Goal: Transaction & Acquisition: Purchase product/service

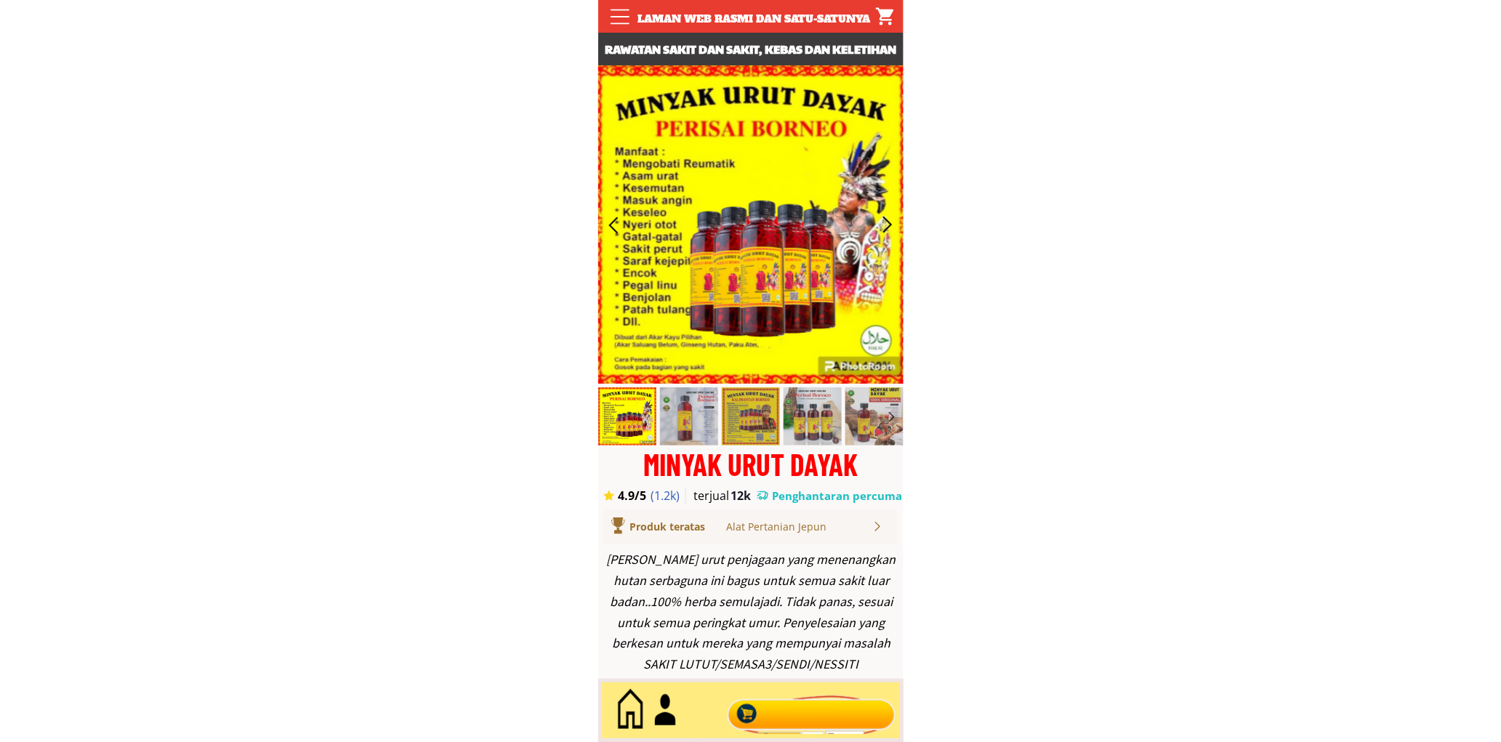
click at [801, 711] on div at bounding box center [811, 711] width 176 height 48
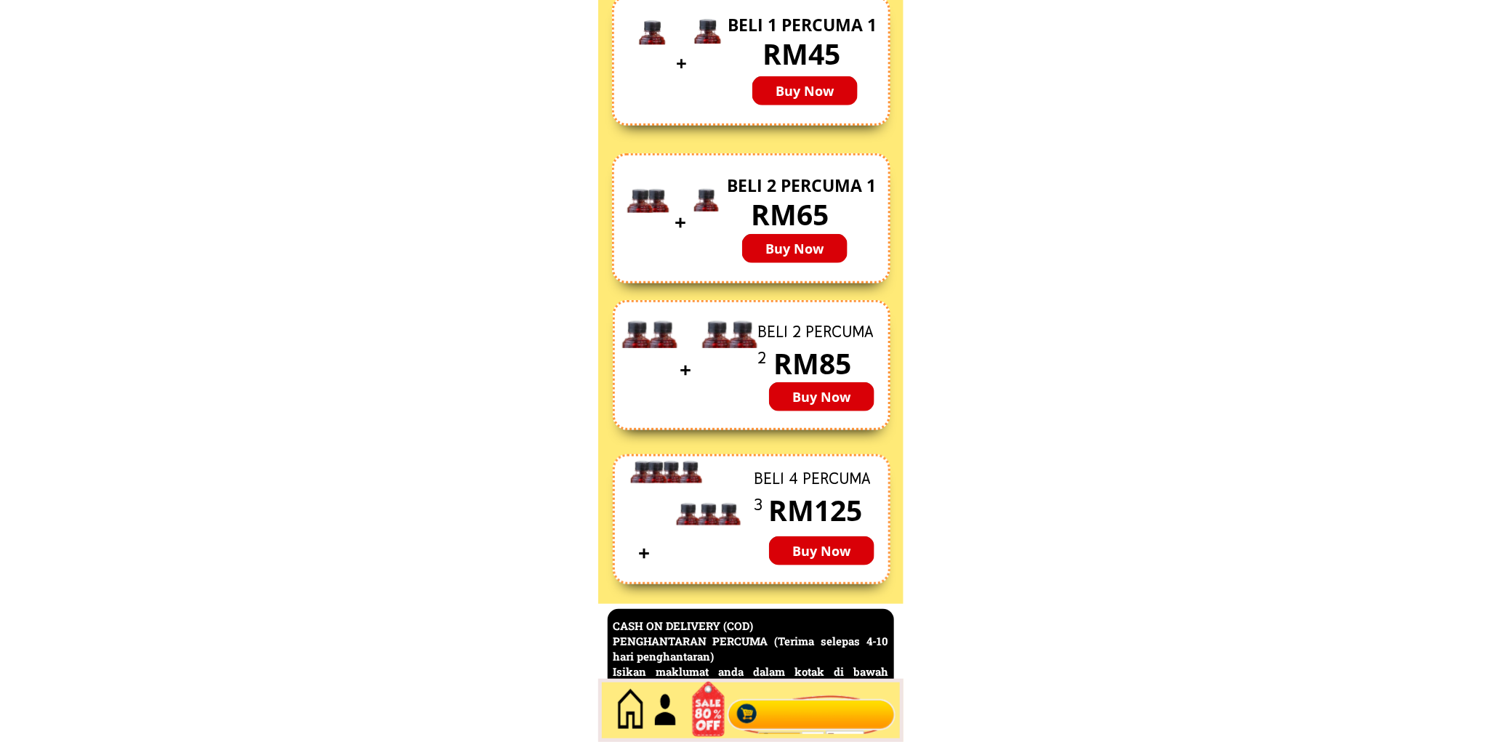
scroll to position [6306, 0]
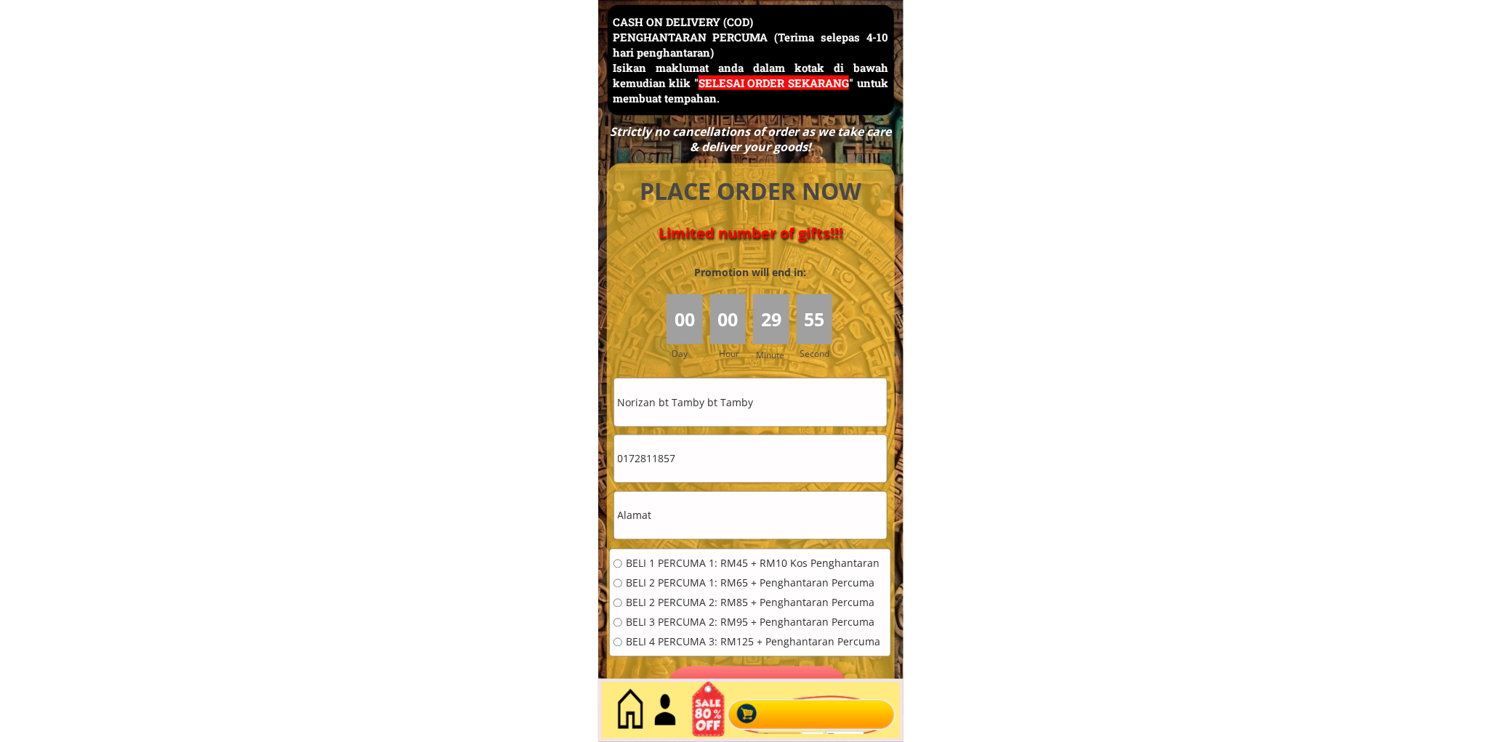
click at [751, 411] on input "Norizan bt Tamby bt Tamby" at bounding box center [750, 402] width 273 height 47
paste input "Helmi"
type input "Helmi"
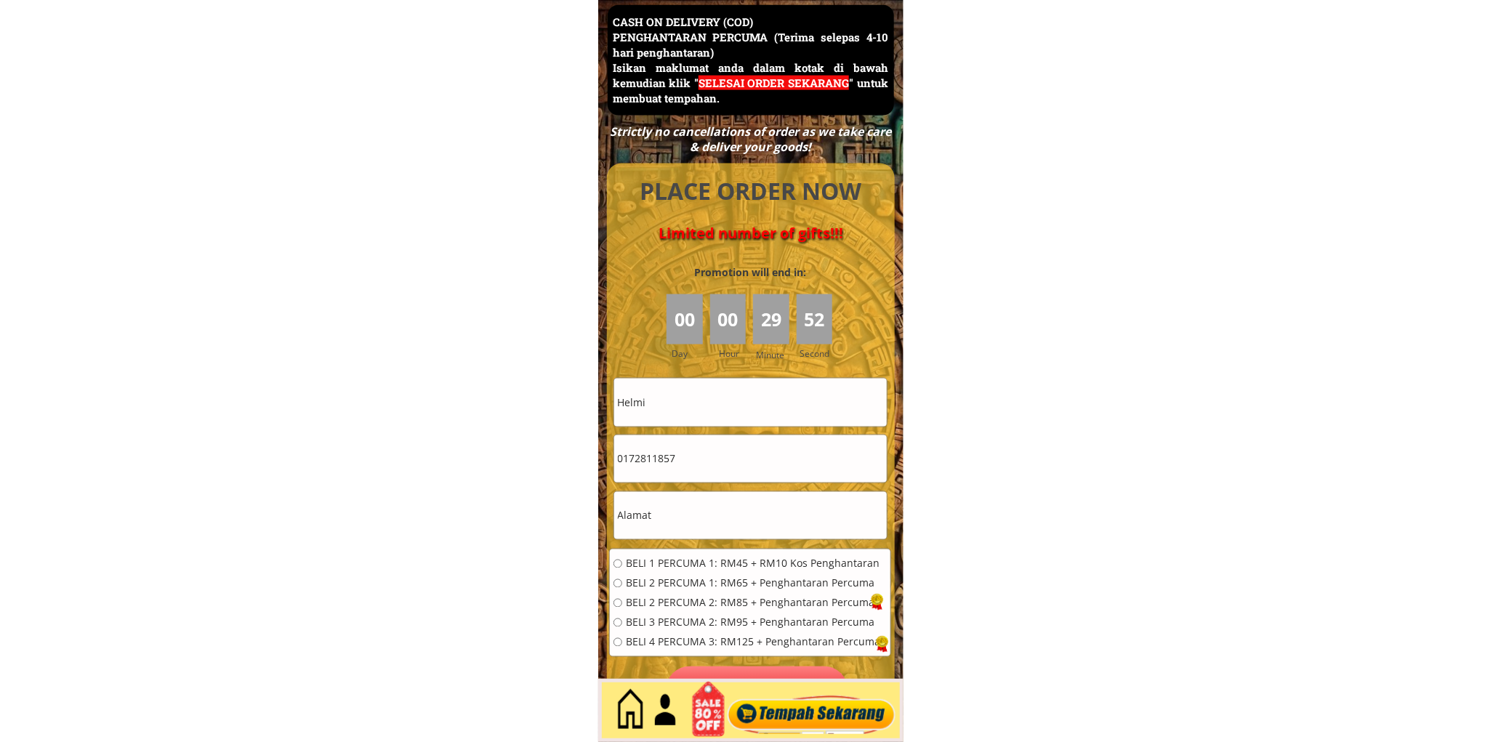
click at [728, 449] on input "0172811857" at bounding box center [750, 458] width 273 height 47
paste input "93910023"
type input "0193910023"
click at [683, 515] on input "text" at bounding box center [750, 515] width 273 height 47
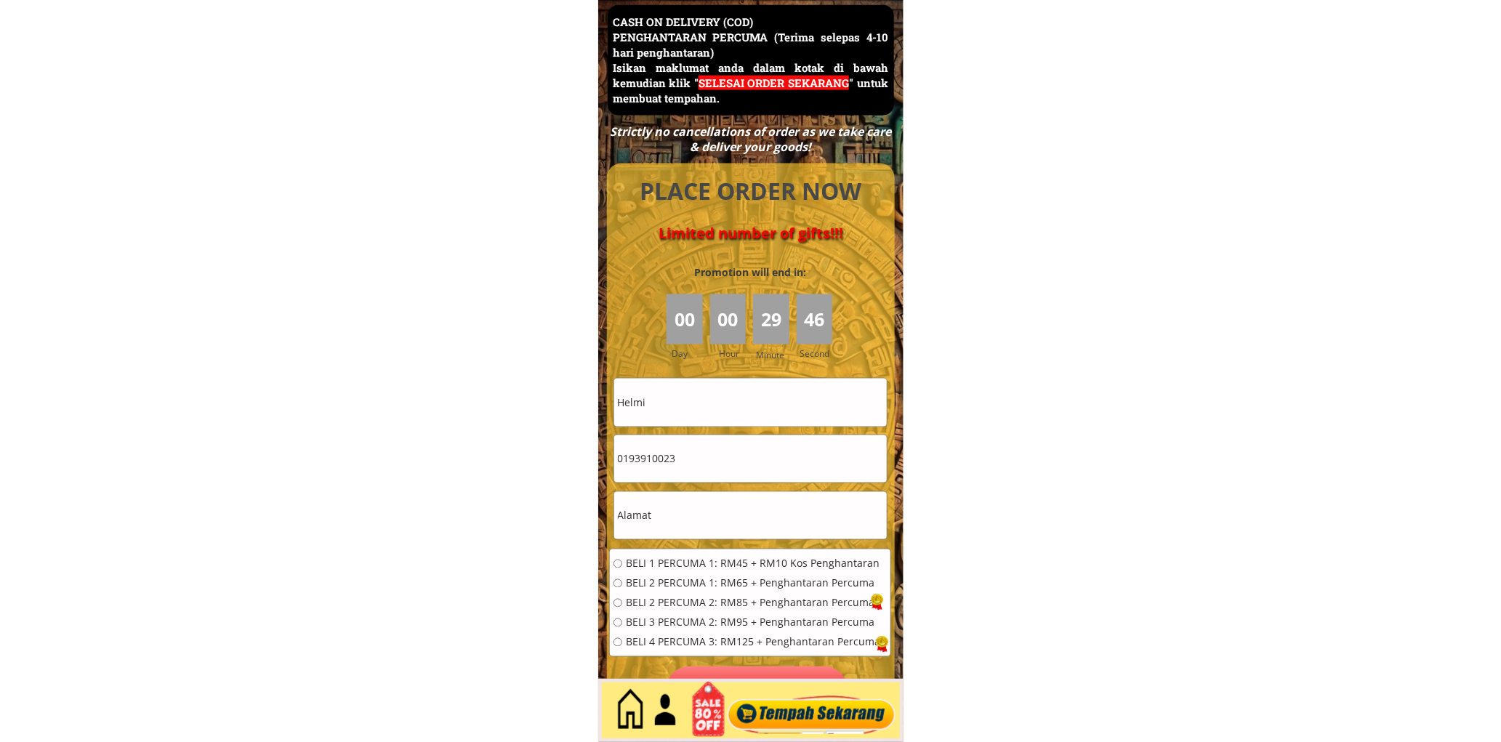
click at [684, 516] on input "text" at bounding box center [750, 515] width 273 height 47
paste input "Kuala"
type input "Kuala"
click at [708, 579] on span "BELI 2 PERCUMA 1: RM65 + Penghantaran Percuma" at bounding box center [753, 584] width 254 height 10
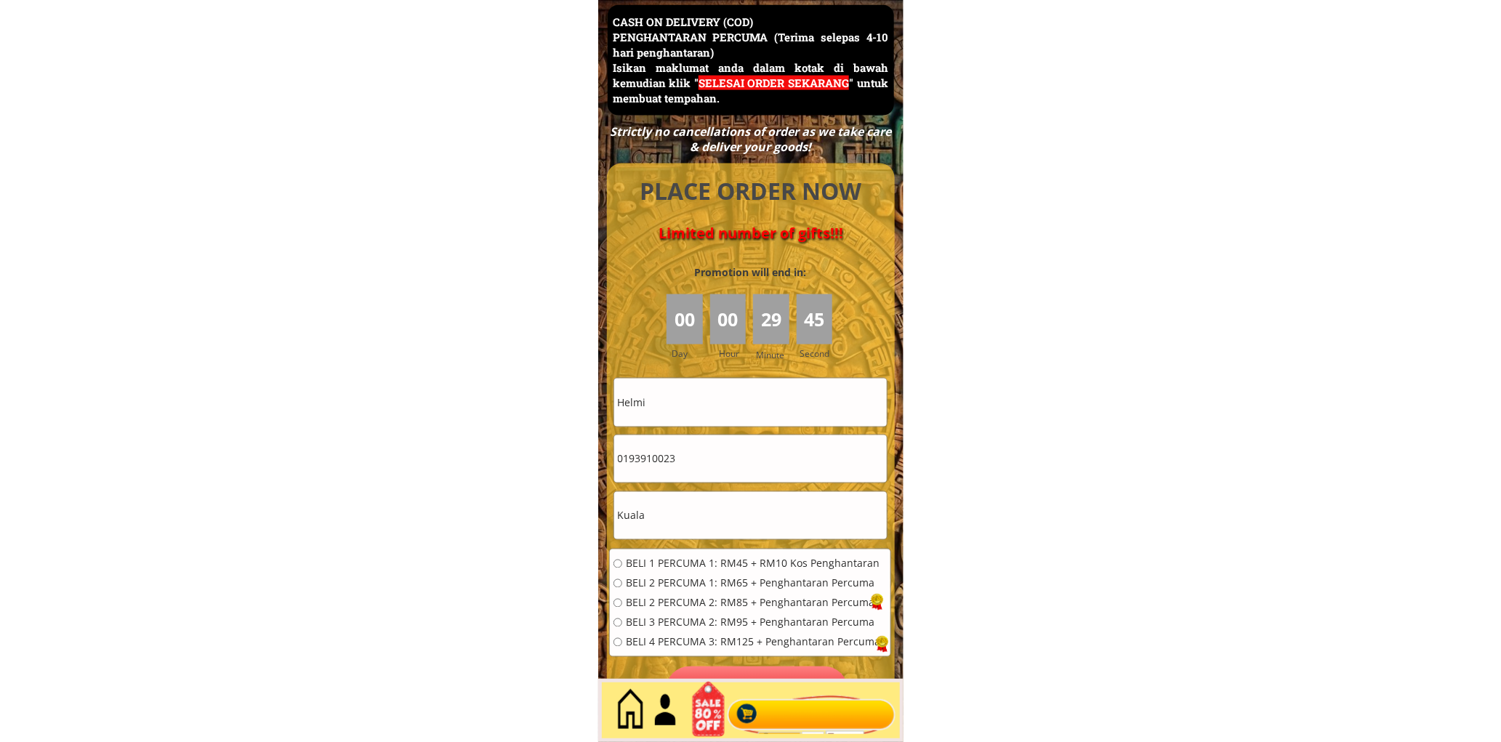
radio input "true"
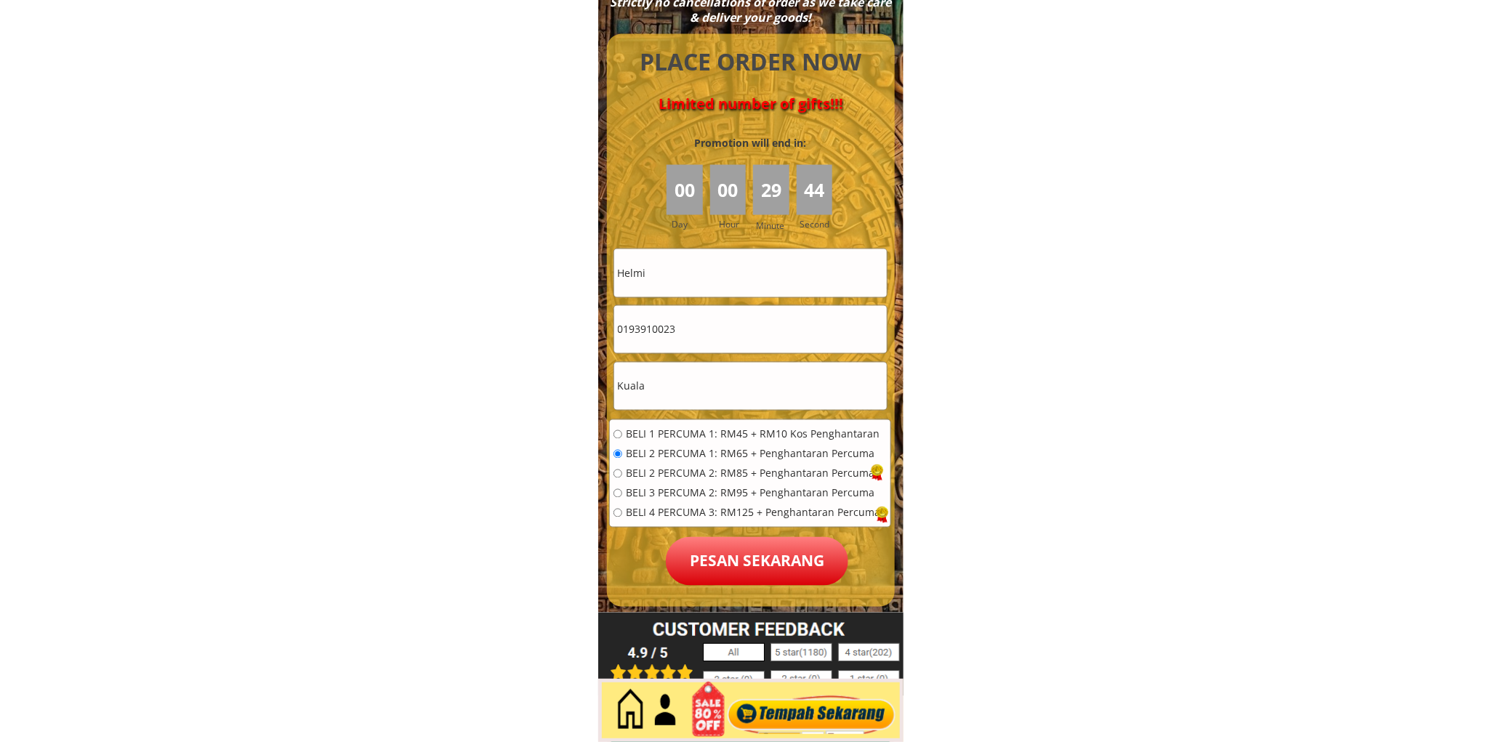
scroll to position [6441, 0]
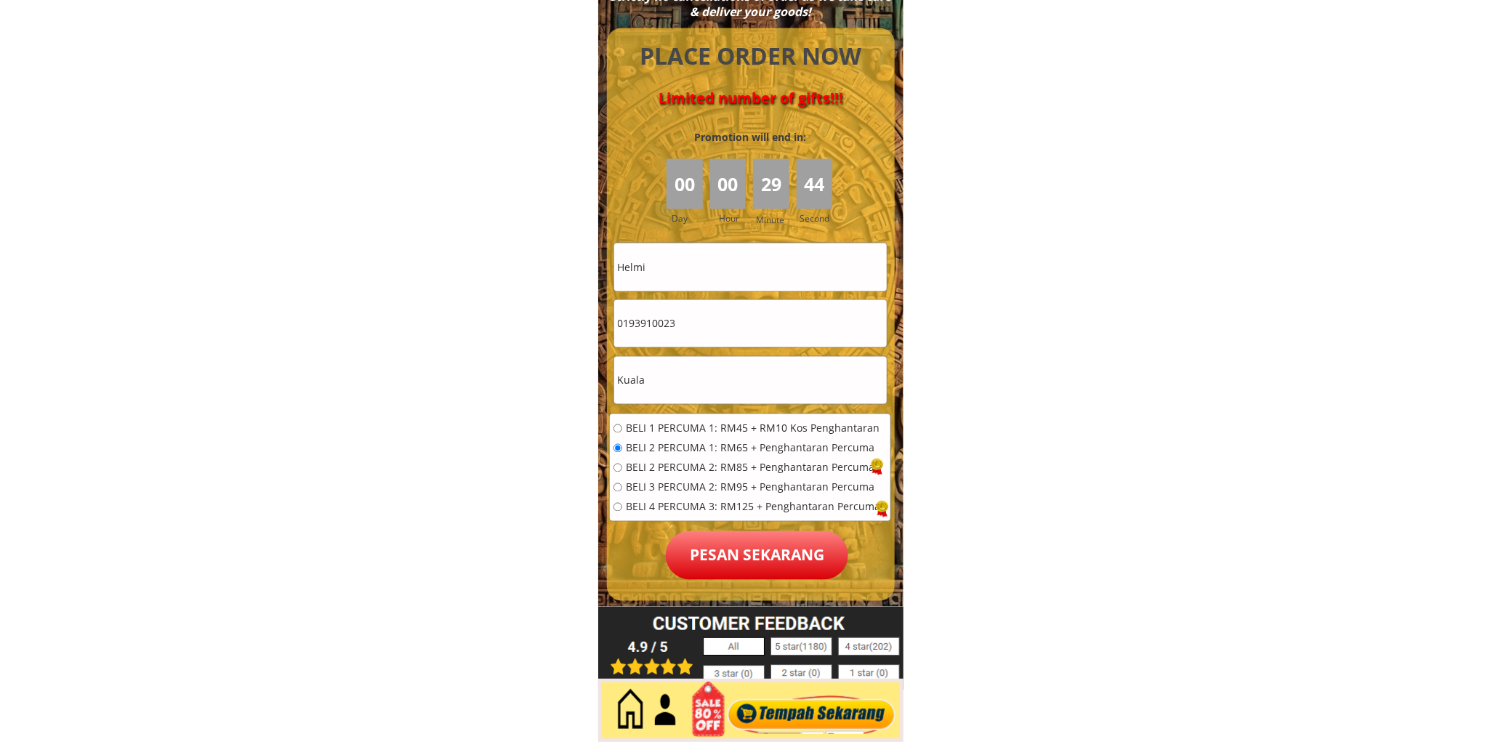
click at [773, 564] on p "Pesan sekarang" at bounding box center [757, 555] width 182 height 49
